Goal: Use online tool/utility: Utilize a website feature to perform a specific function

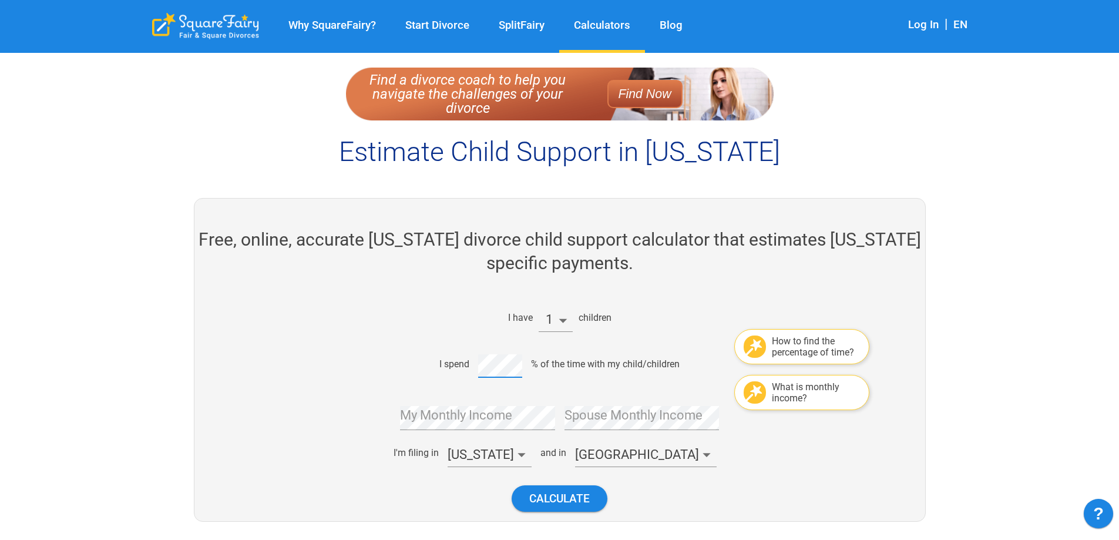
click at [476, 365] on div "I spend % of the time with my child/children" at bounding box center [554, 364] width 493 height 28
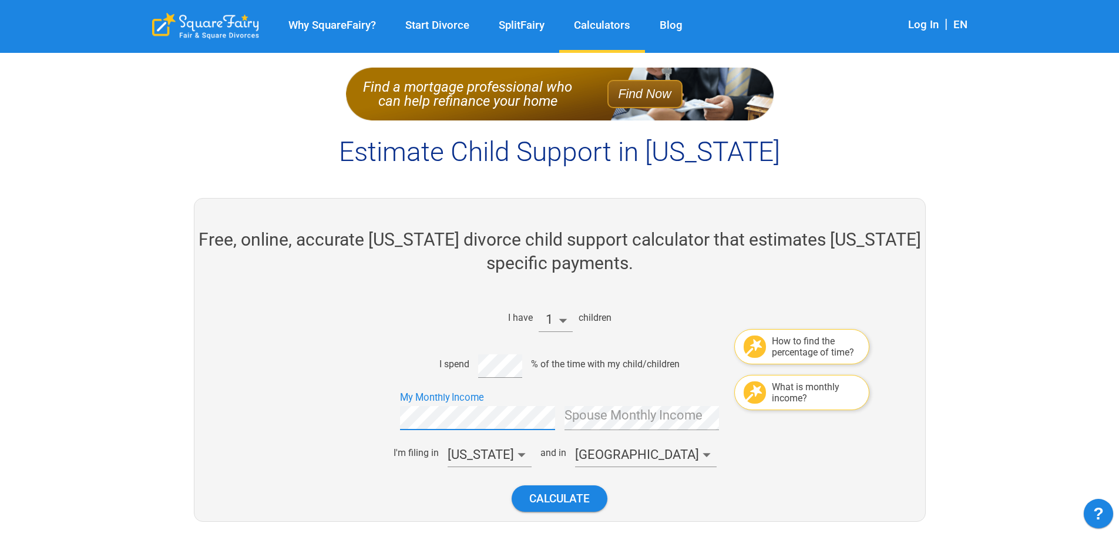
click at [617, 429] on div "I have 1 children How to find the percentage of time? I spend % of the time wit…" at bounding box center [554, 408] width 493 height 226
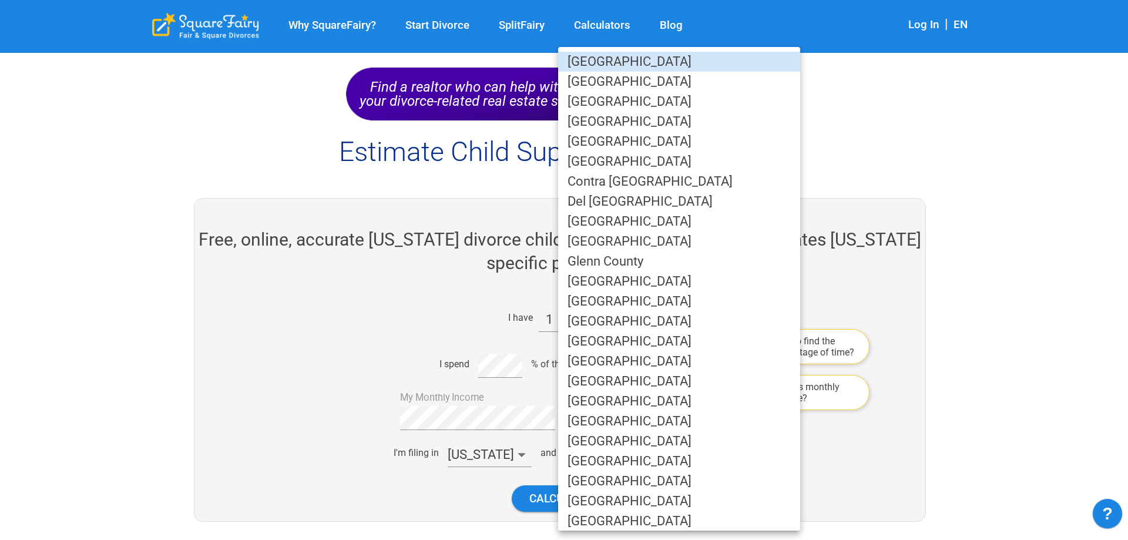
click at [643, 423] on li "[GEOGRAPHIC_DATA]" at bounding box center [679, 421] width 242 height 20
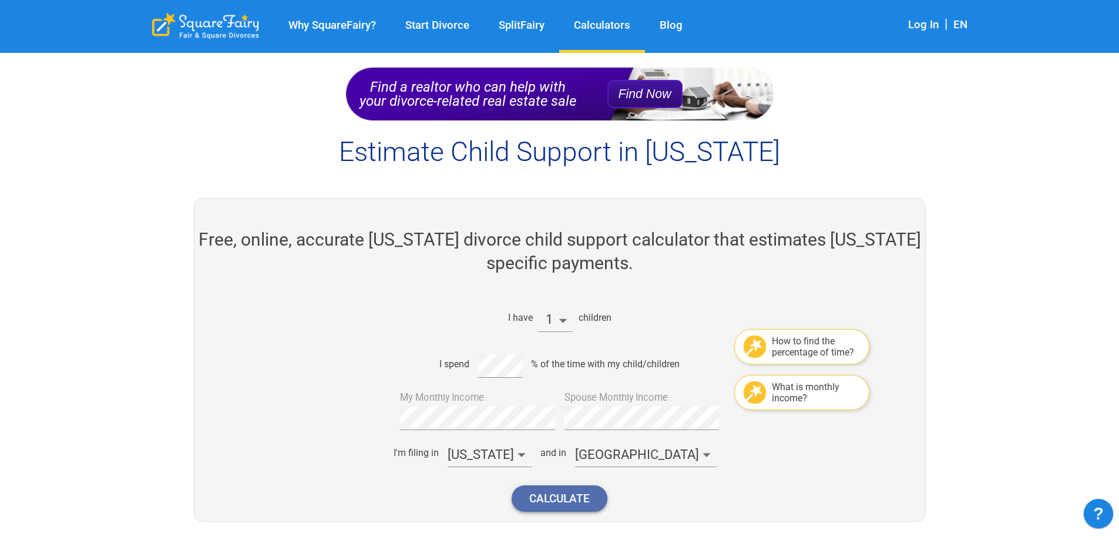
click at [545, 502] on button "Calculate" at bounding box center [560, 498] width 96 height 26
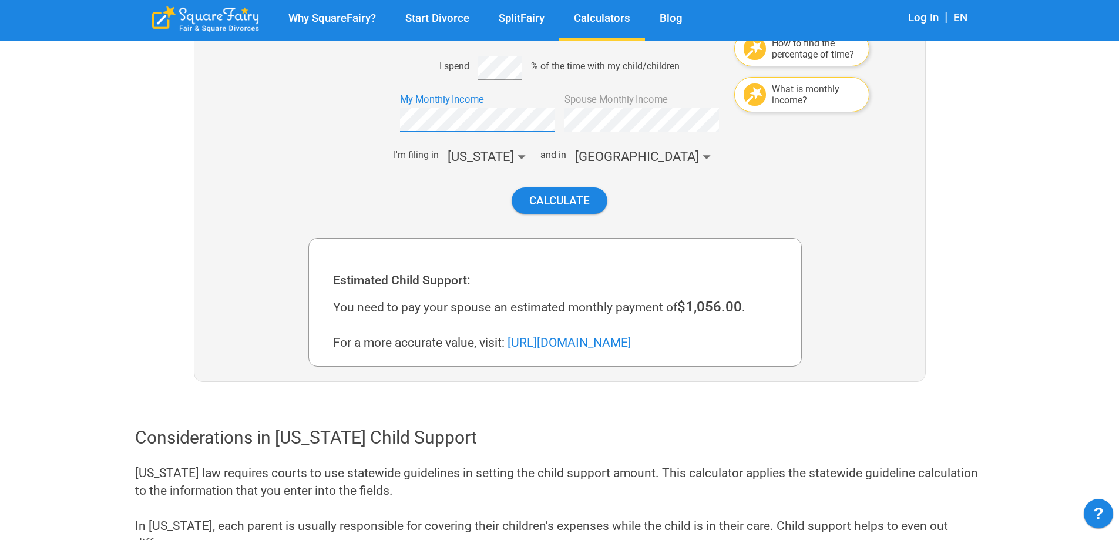
scroll to position [389, 0]
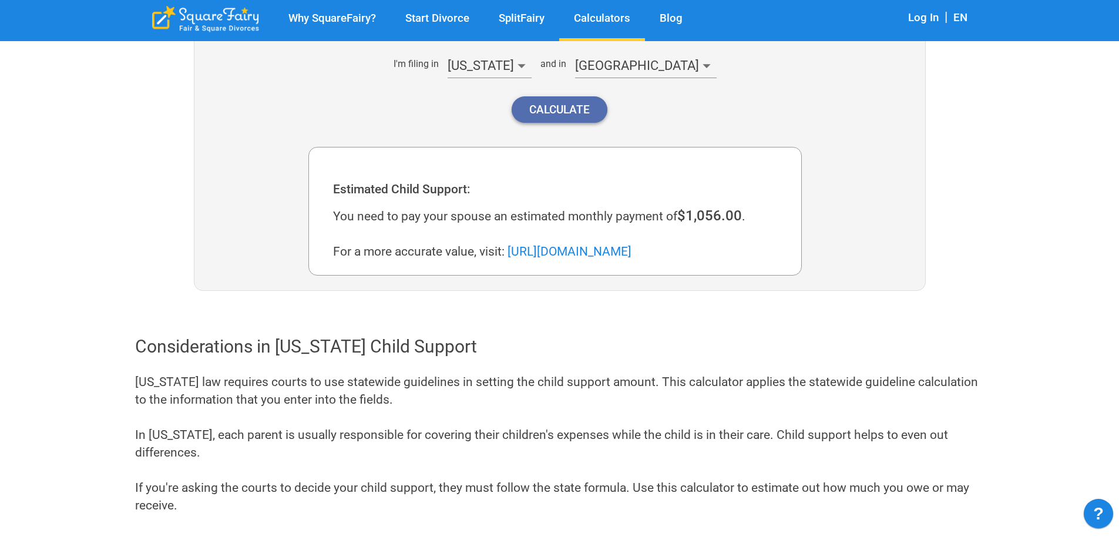
click at [572, 117] on button "Calculate" at bounding box center [560, 109] width 96 height 26
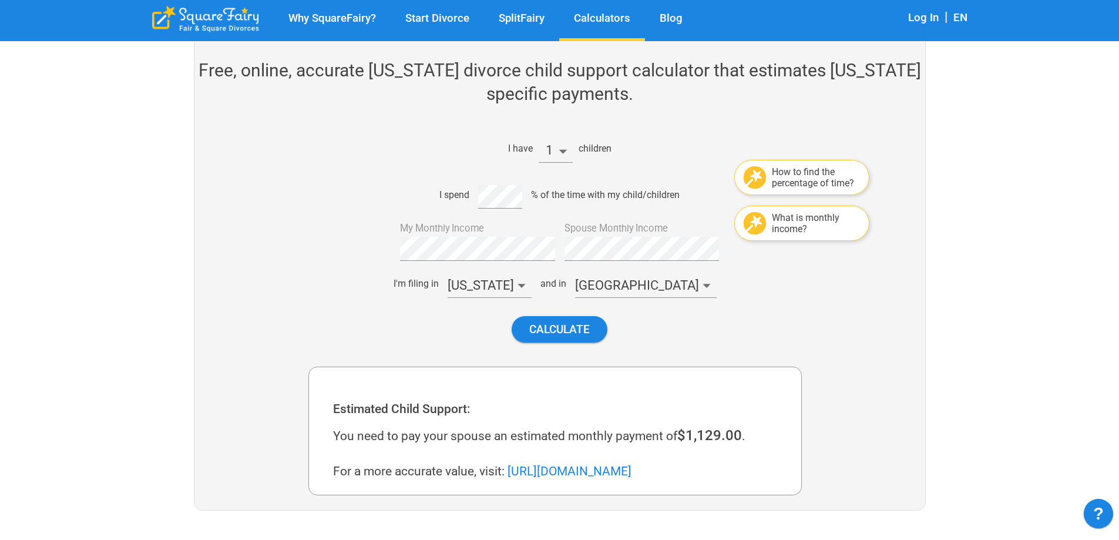
scroll to position [154, 0]
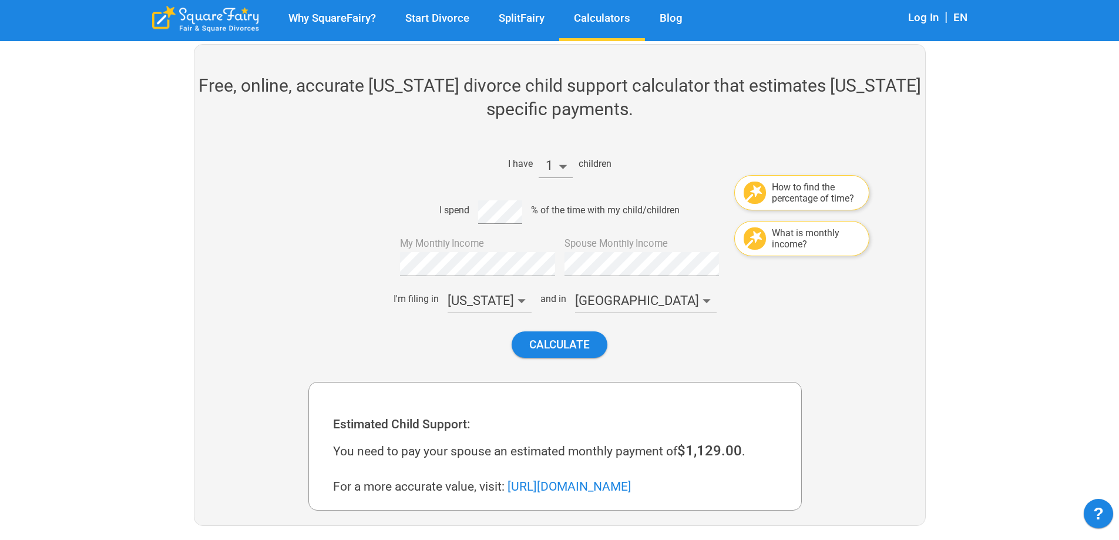
click at [785, 246] on div "What is monthly income?" at bounding box center [816, 238] width 88 height 22
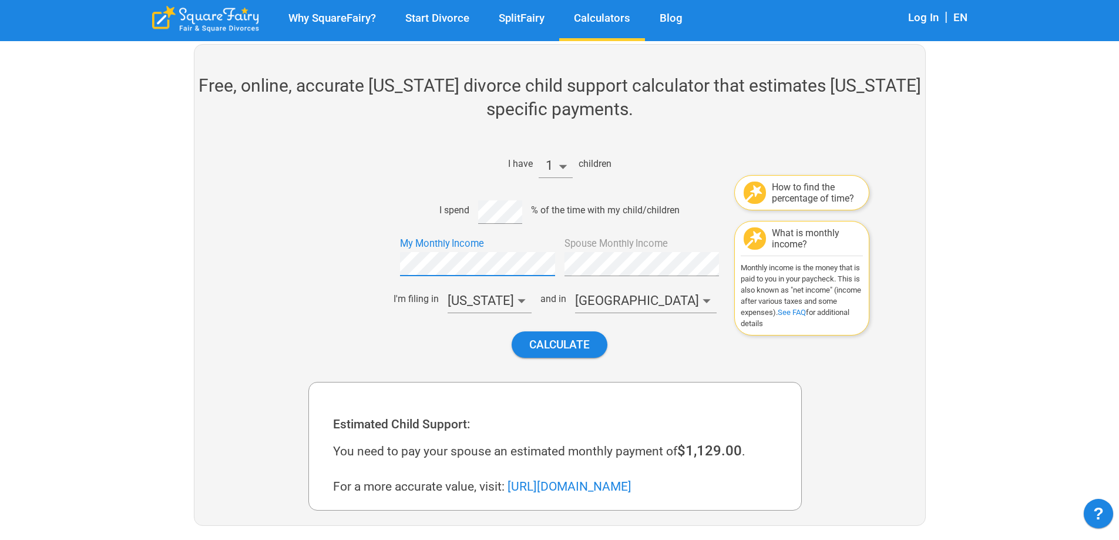
click at [395, 260] on div "My Monthly Income" at bounding box center [473, 254] width 164 height 43
click at [576, 335] on button "Calculate" at bounding box center [560, 344] width 96 height 26
click at [581, 341] on button "Calculate" at bounding box center [560, 344] width 96 height 26
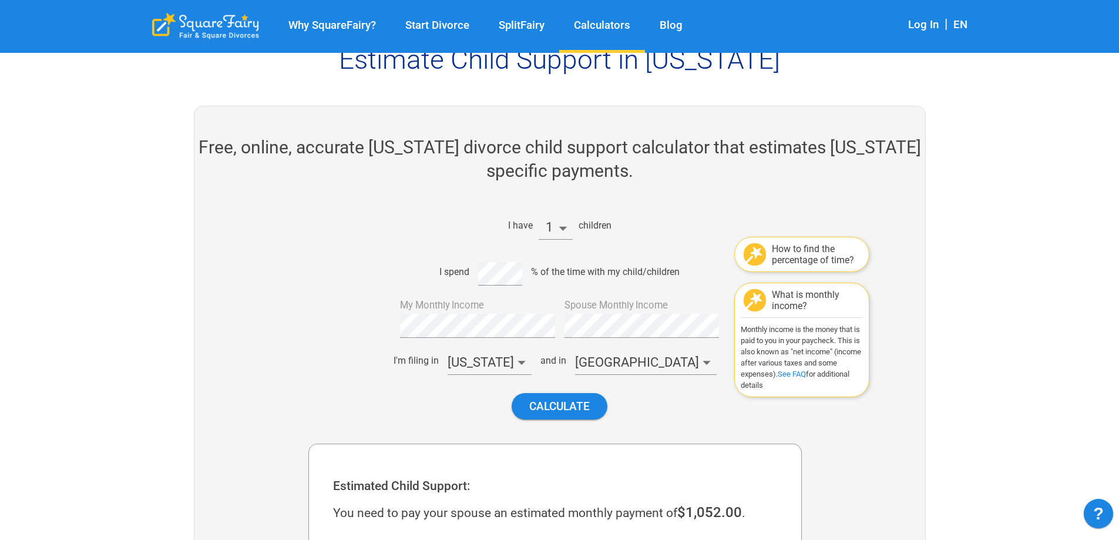
scroll to position [176, 0]
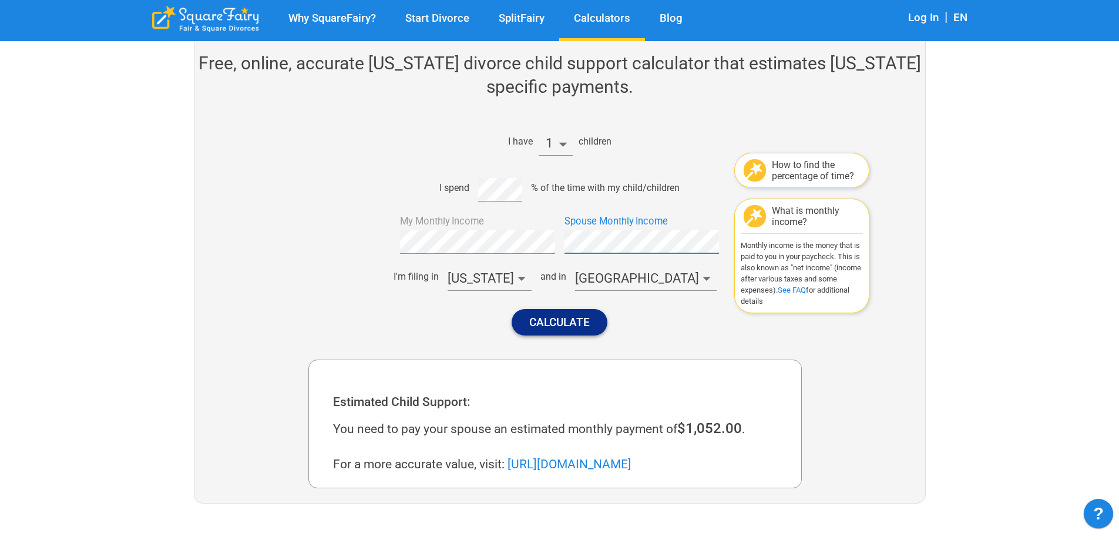
click at [568, 324] on button "Calculate" at bounding box center [560, 322] width 96 height 26
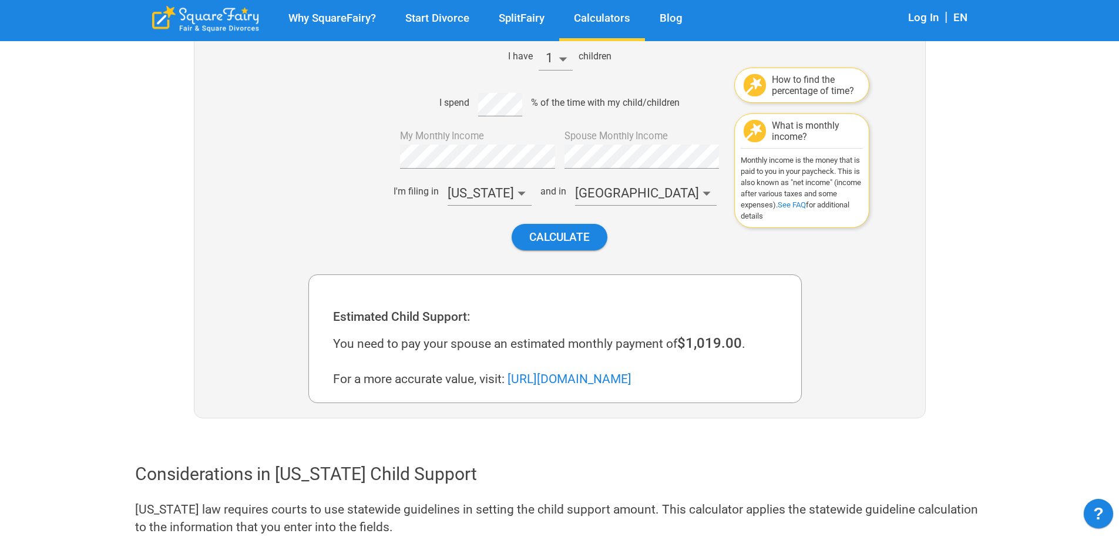
scroll to position [154, 0]
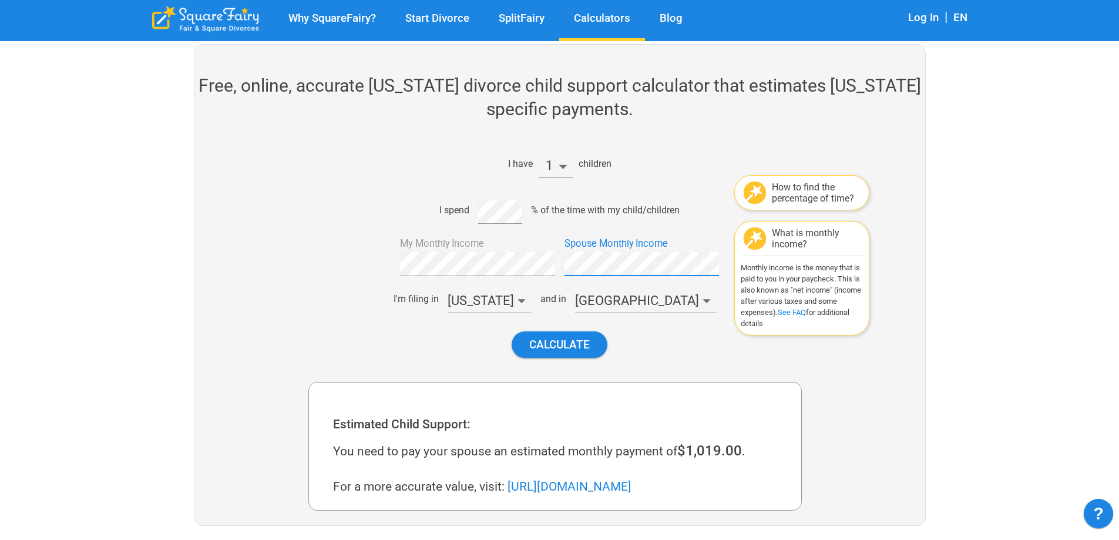
click at [560, 258] on div "Spouse Monthly Income" at bounding box center [637, 254] width 164 height 43
click at [556, 342] on button "Calculate" at bounding box center [560, 344] width 96 height 26
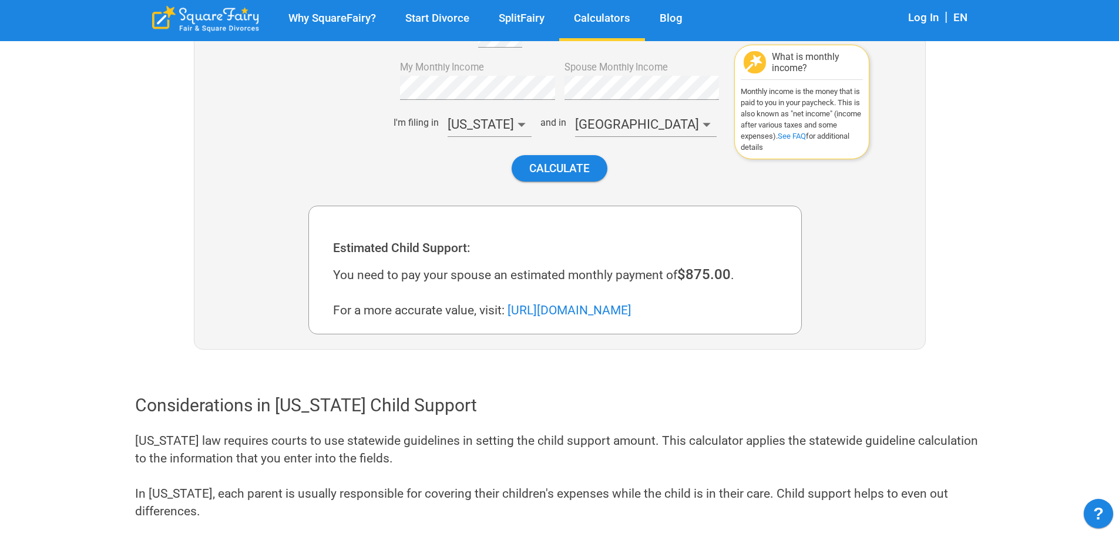
scroll to position [95, 0]
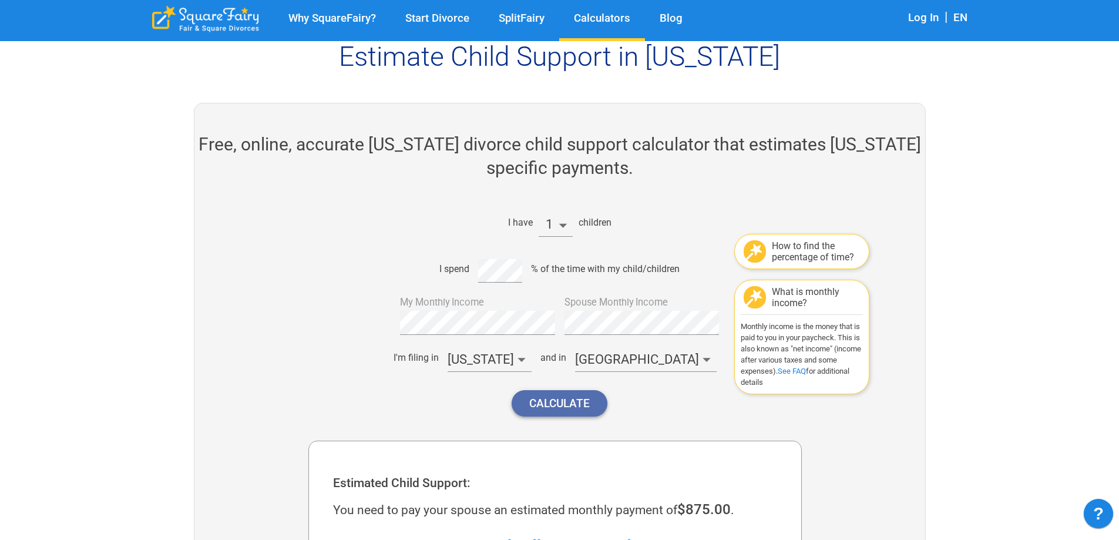
click at [555, 416] on button "Calculate" at bounding box center [560, 403] width 96 height 26
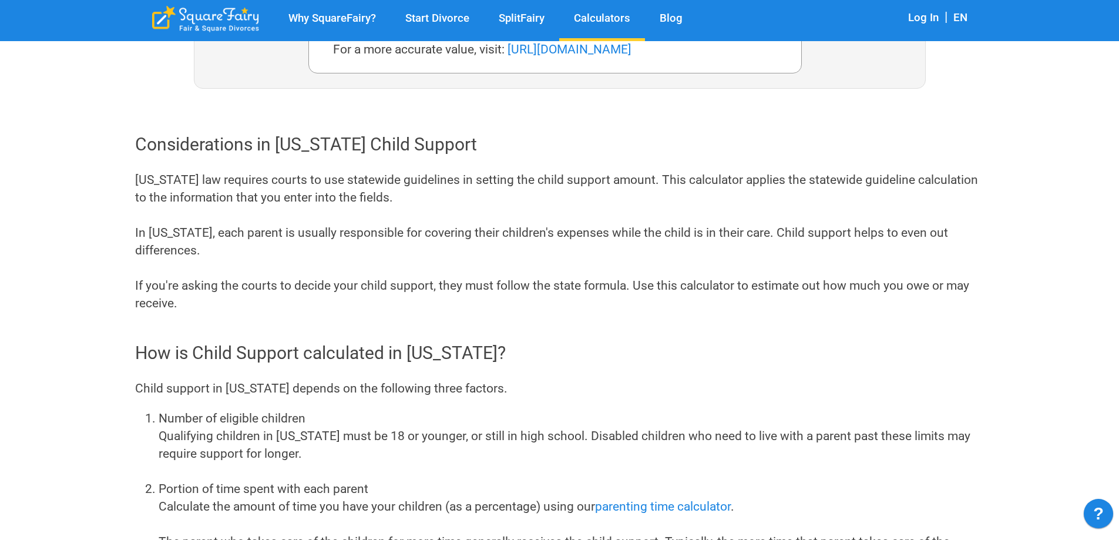
scroll to position [683, 0]
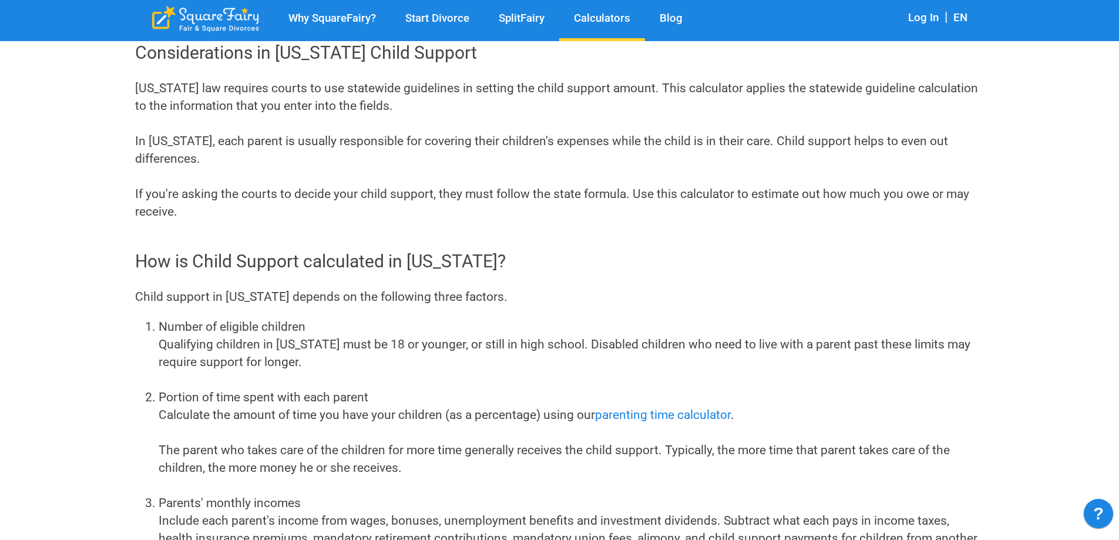
click at [670, 417] on link "parenting time calculator" at bounding box center [663, 415] width 136 height 14
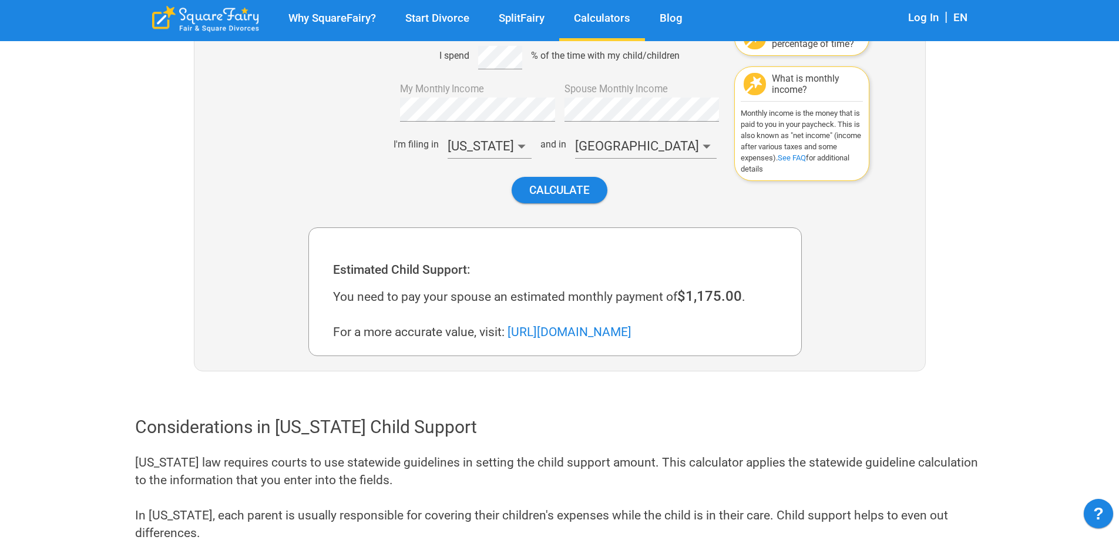
scroll to position [154, 0]
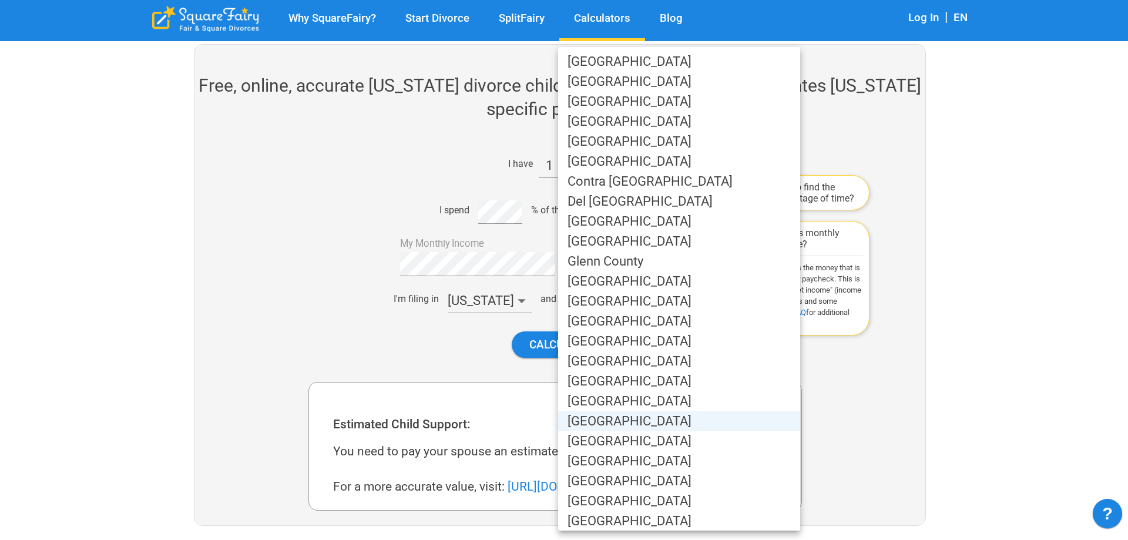
click at [696, 301] on li "[GEOGRAPHIC_DATA]" at bounding box center [679, 301] width 242 height 20
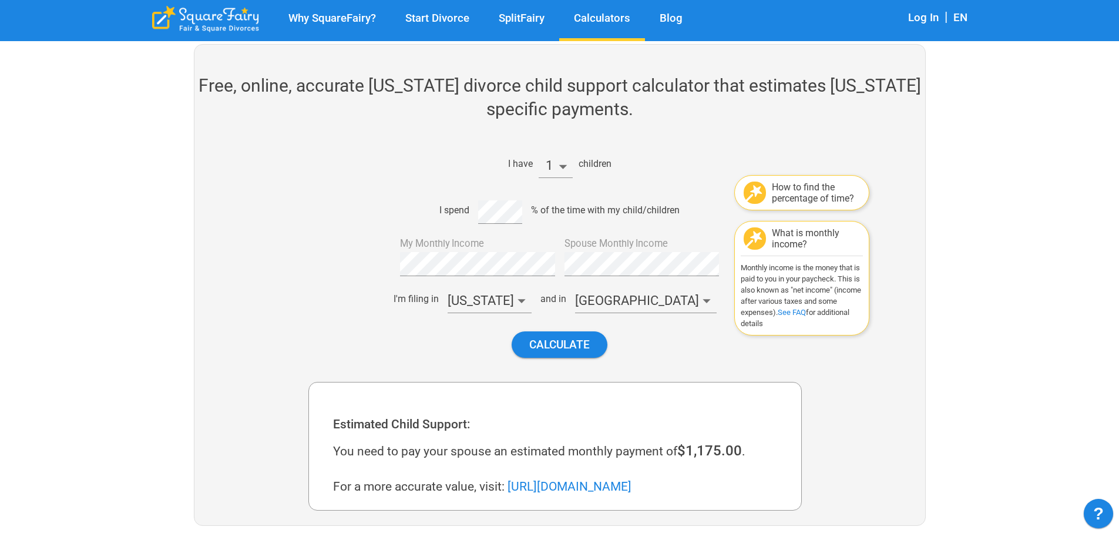
click at [825, 193] on div "How to find the percentage of time?" at bounding box center [816, 193] width 88 height 22
click at [834, 238] on div "What is monthly income?" at bounding box center [816, 238] width 88 height 22
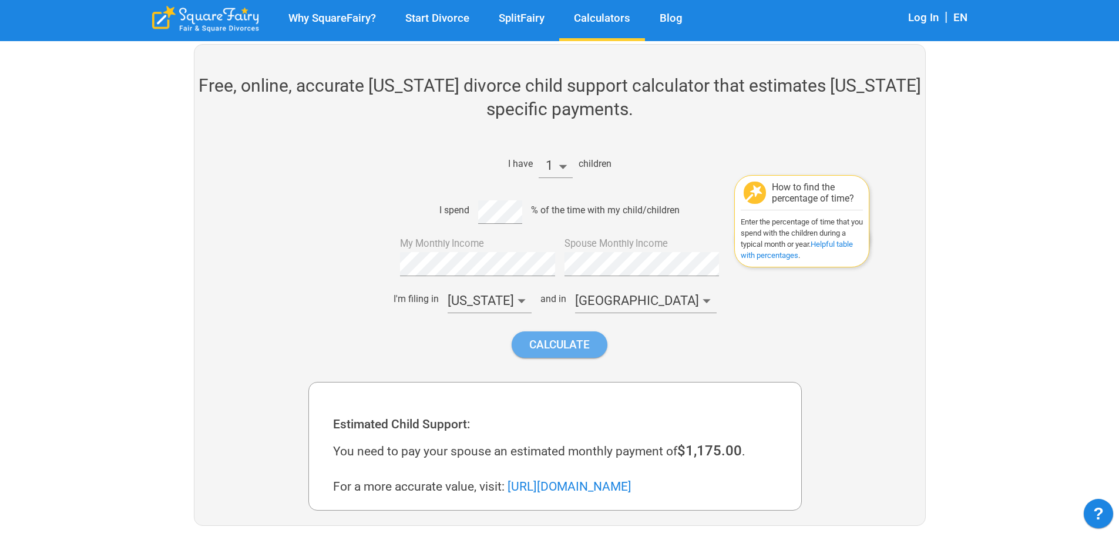
click at [557, 341] on button "Calculate" at bounding box center [560, 344] width 96 height 26
